Goal: Check status: Check status

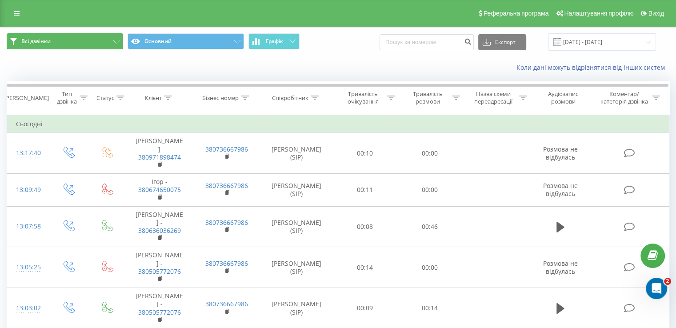
click at [73, 38] on button "Всі дзвінки" at bounding box center [65, 41] width 116 height 16
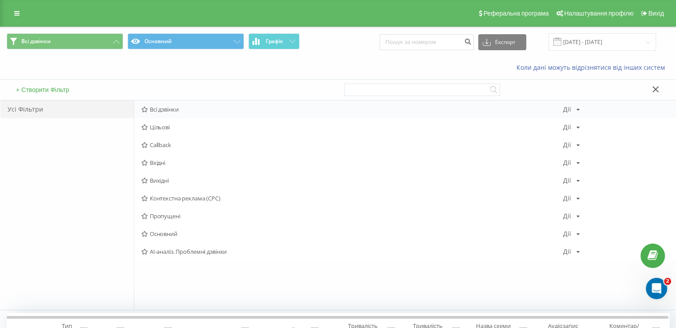
click at [167, 109] on span "Всі дзвінки" at bounding box center [352, 109] width 422 height 6
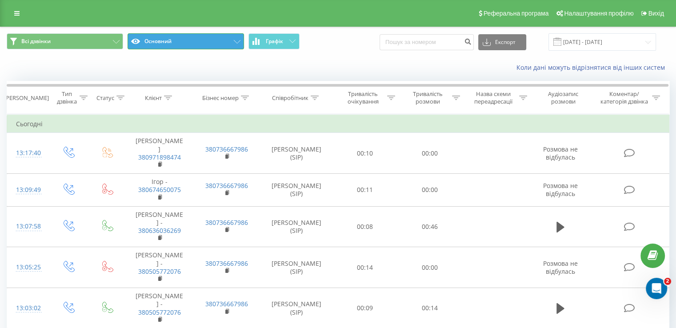
click at [142, 40] on button "Основний" at bounding box center [186, 41] width 116 height 16
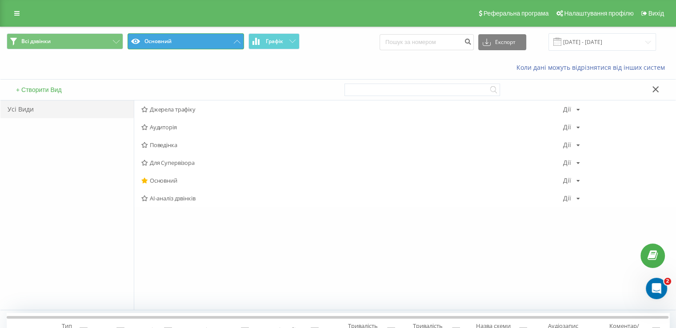
click at [142, 40] on button "Основний" at bounding box center [186, 41] width 116 height 16
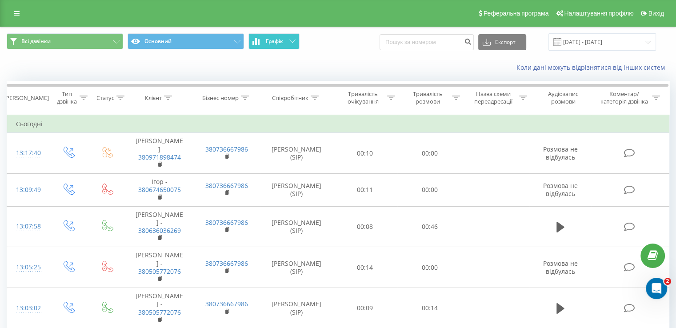
click at [276, 47] on button "Графік" at bounding box center [273, 41] width 51 height 16
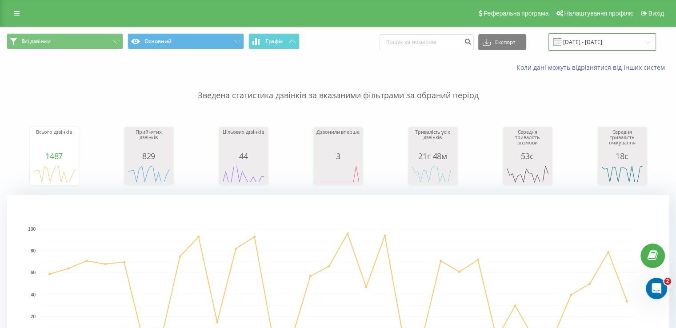
click at [592, 45] on input "[DATE] - [DATE]" at bounding box center [602, 41] width 108 height 17
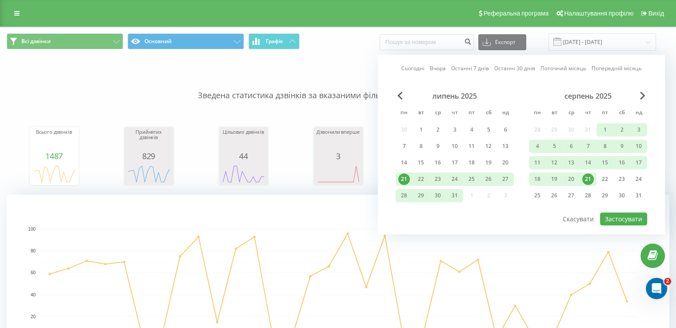
click at [590, 179] on div "21" at bounding box center [588, 179] width 12 height 12
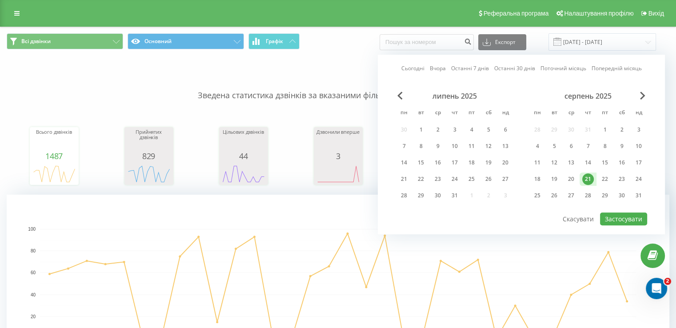
click at [590, 179] on div "21" at bounding box center [588, 179] width 12 height 12
click at [618, 215] on button "Застосувати" at bounding box center [623, 218] width 47 height 13
type input "[DATE] - [DATE]"
